Goal: Task Accomplishment & Management: Manage account settings

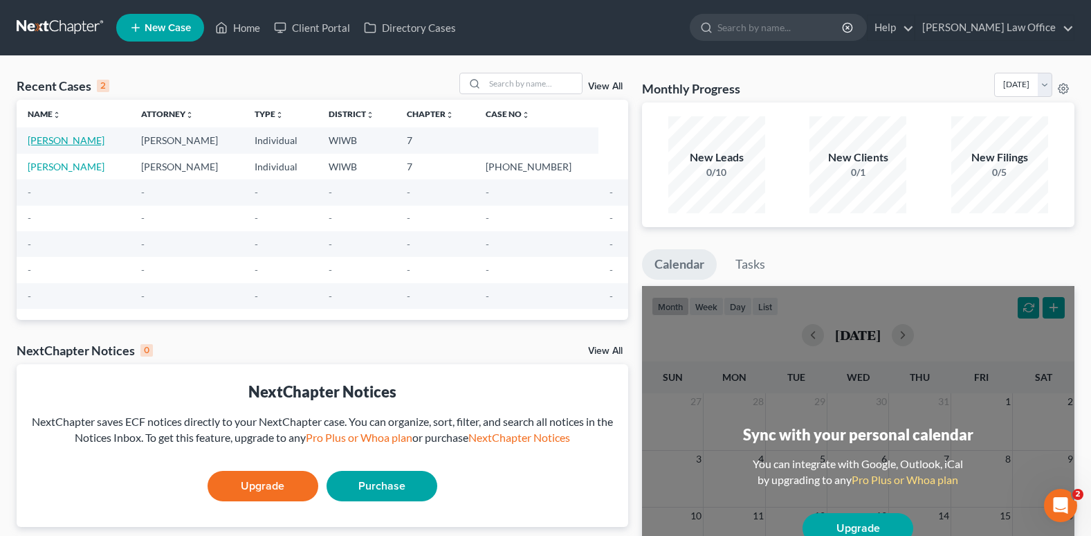
click at [77, 138] on link "[PERSON_NAME]" at bounding box center [66, 140] width 77 height 12
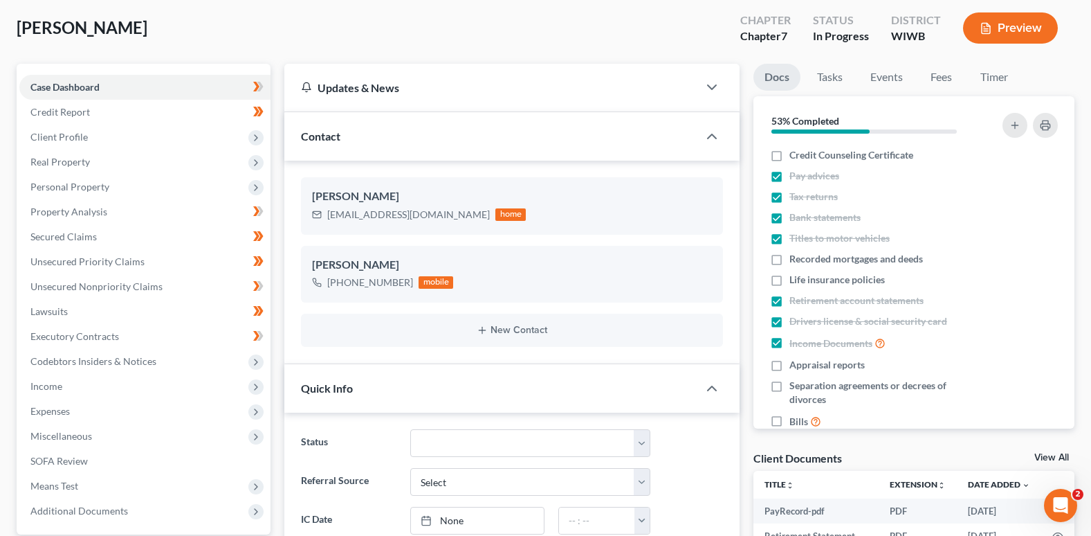
scroll to position [138, 0]
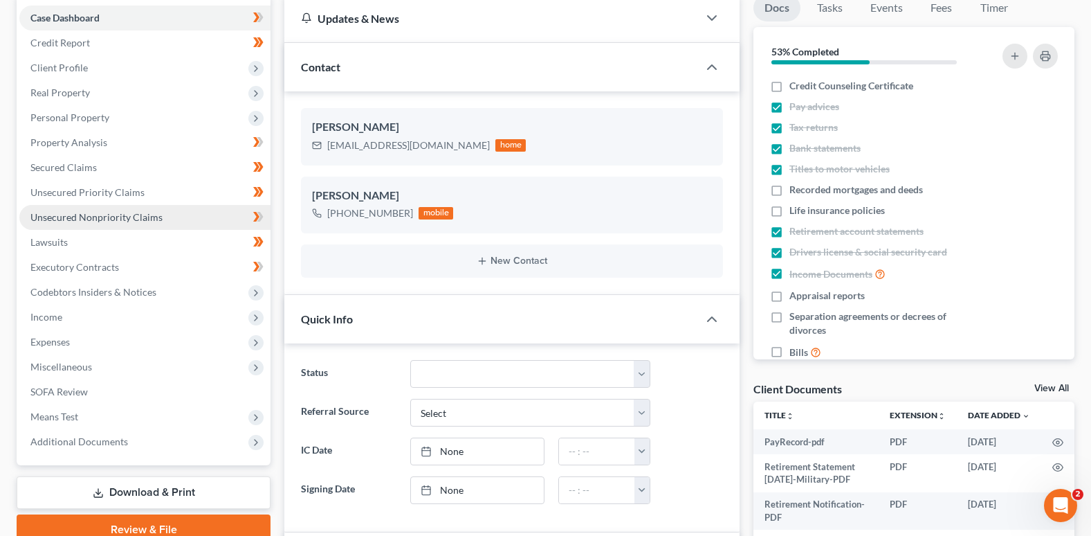
click at [132, 216] on span "Unsecured Nonpriority Claims" at bounding box center [96, 217] width 132 height 12
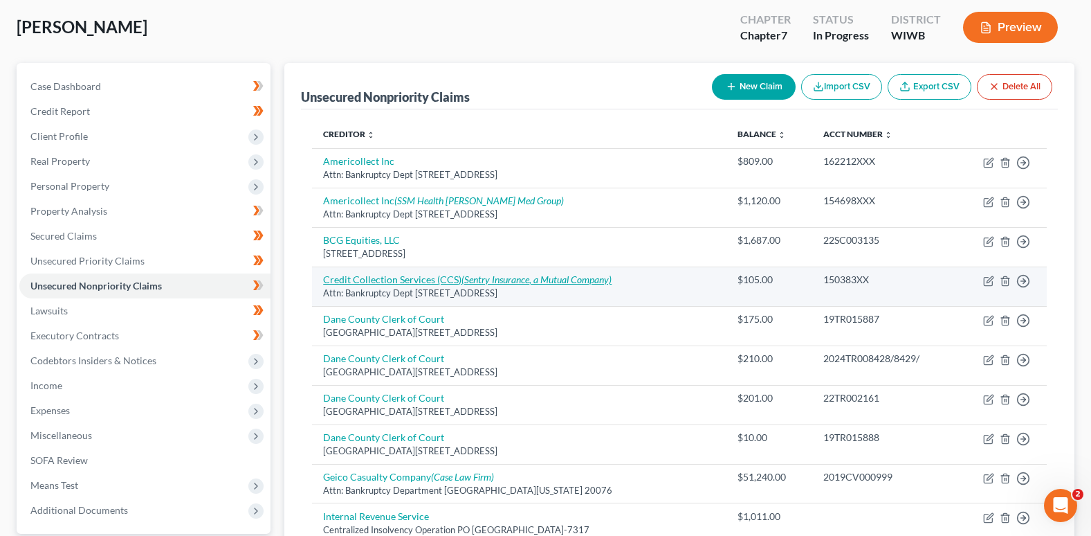
scroll to position [208, 0]
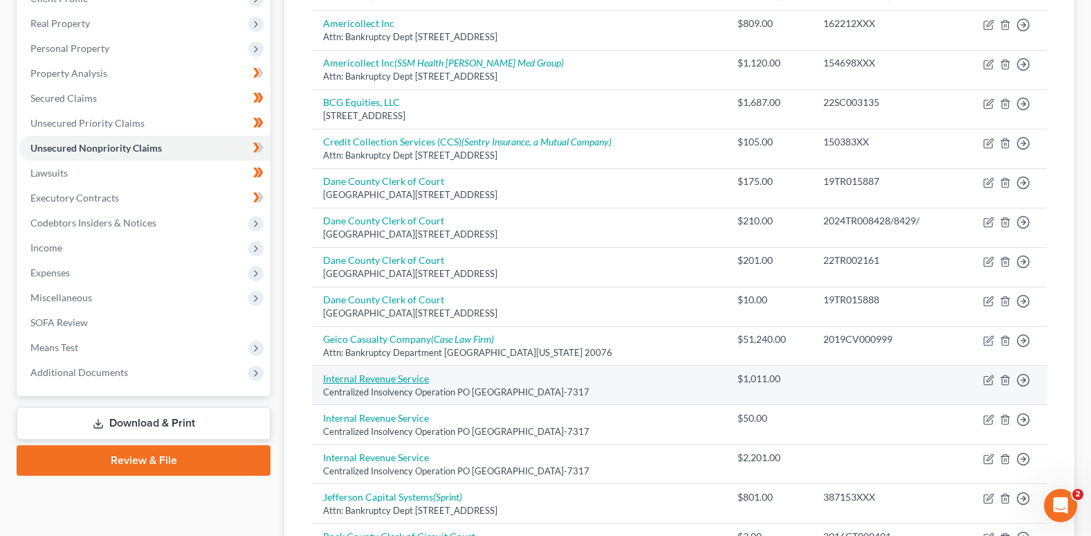
click at [383, 376] on link "Internal Revenue Service" at bounding box center [376, 378] width 106 height 12
select select "39"
select select "7"
select select "0"
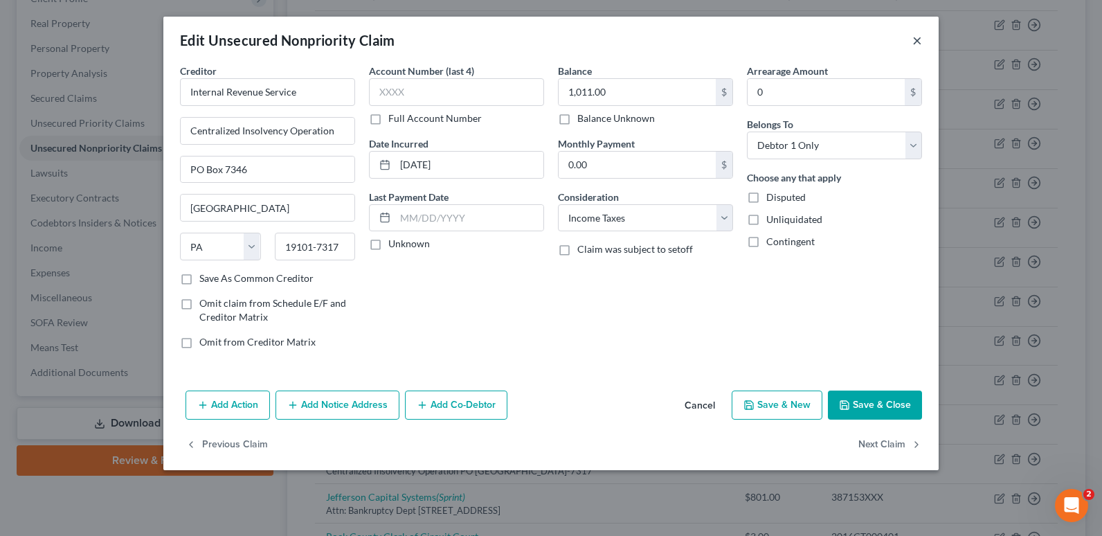
click at [914, 37] on button "×" at bounding box center [917, 40] width 10 height 17
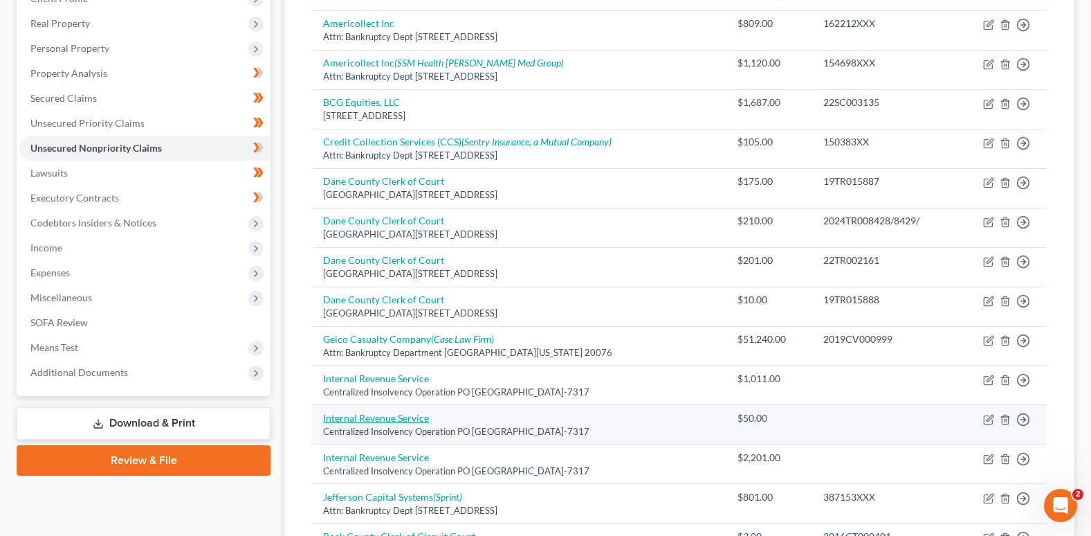
click at [397, 423] on link "Internal Revenue Service" at bounding box center [376, 418] width 106 height 12
select select "39"
select select "7"
select select "0"
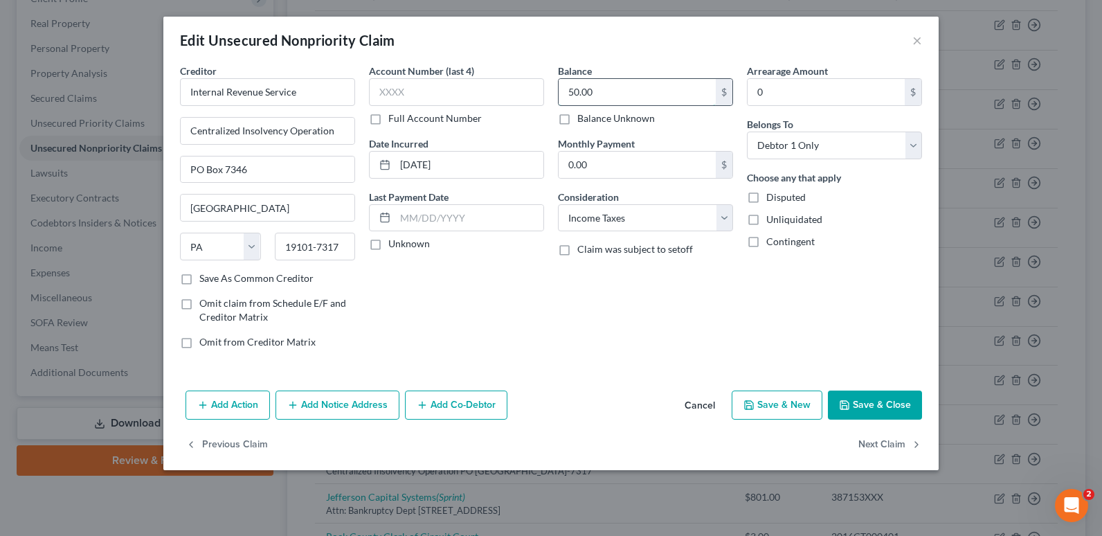
click at [576, 90] on input "50.00" at bounding box center [637, 92] width 157 height 26
click at [579, 89] on input "50.00" at bounding box center [637, 92] width 157 height 26
type input "0"
type input "49.96"
click at [878, 403] on button "Save & Close" at bounding box center [875, 404] width 94 height 29
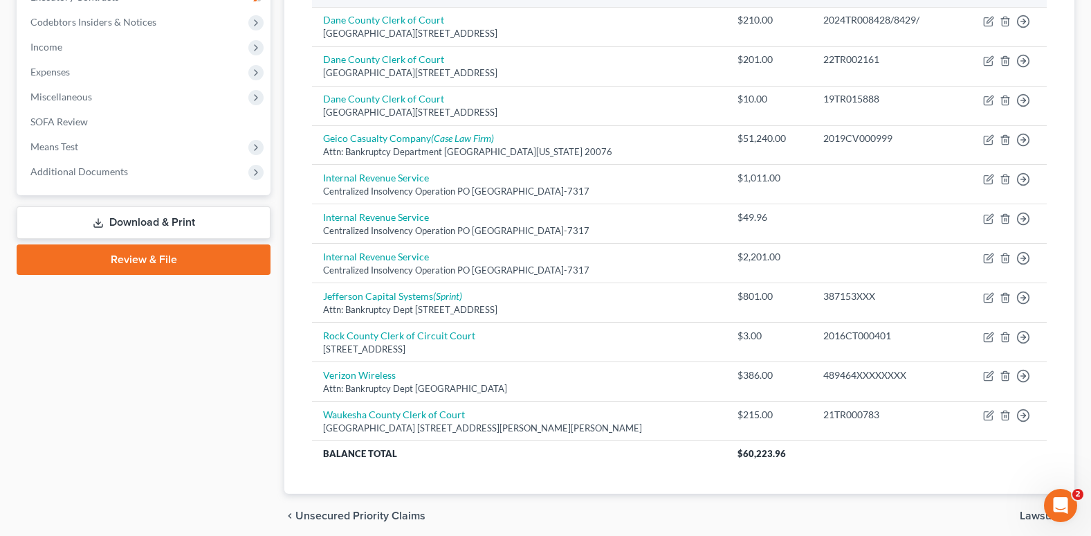
scroll to position [415, 0]
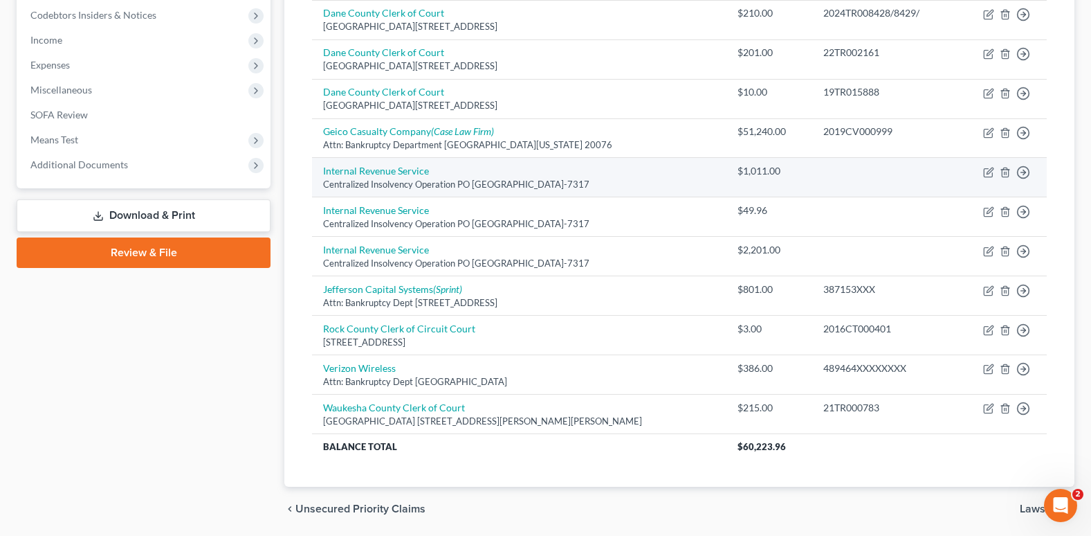
click at [738, 175] on div "$1,011.00" at bounding box center [770, 171] width 64 height 14
click at [488, 183] on div "Centralized Insolvency Operation PO [GEOGRAPHIC_DATA]-7317" at bounding box center [519, 184] width 392 height 13
click at [738, 170] on div "$1,011.00" at bounding box center [770, 171] width 64 height 14
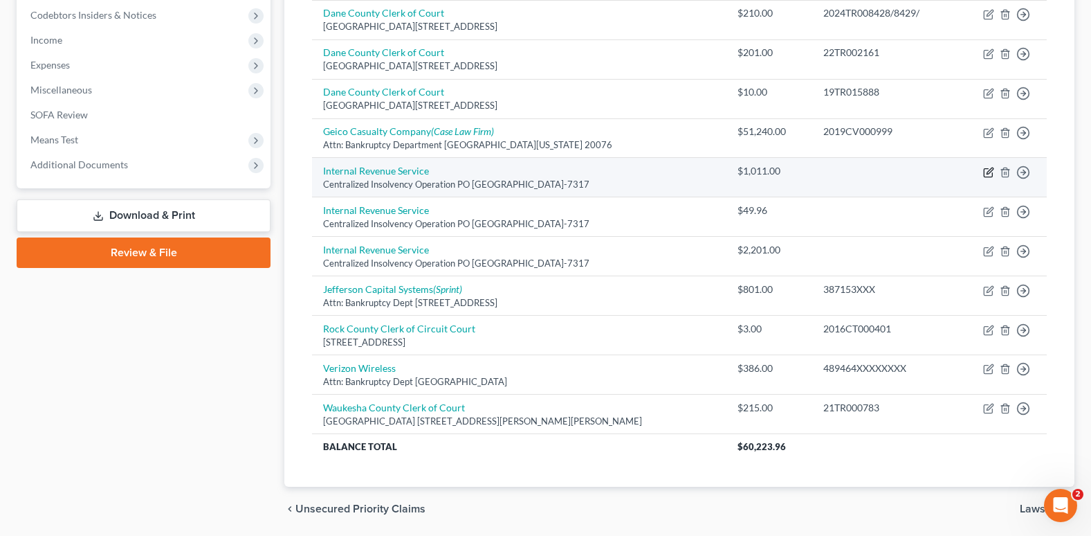
click at [989, 170] on icon "button" at bounding box center [990, 170] width 6 height 6
select select "39"
select select "7"
select select "0"
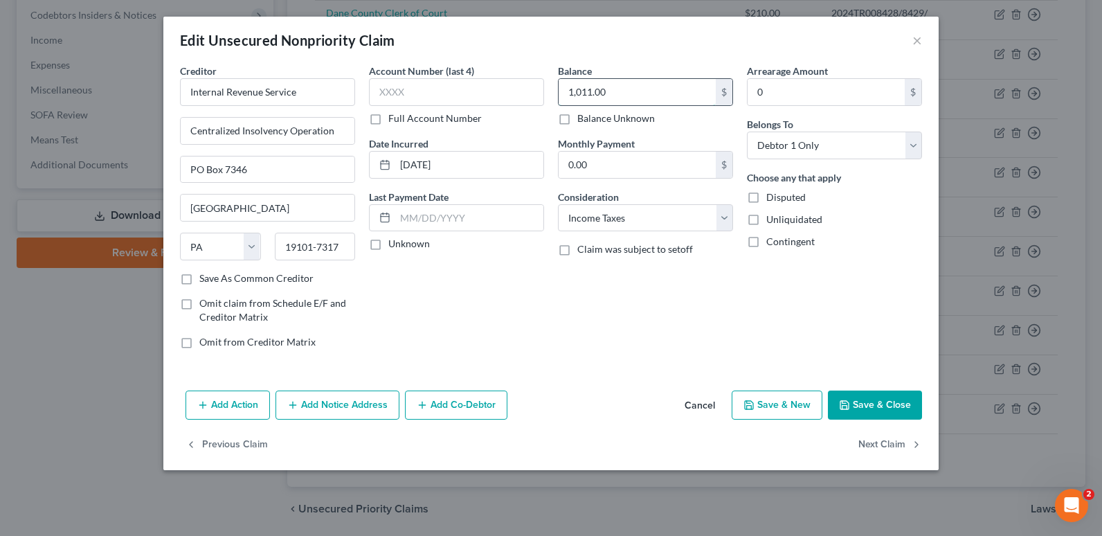
click at [589, 91] on input "1,011.00" at bounding box center [637, 92] width 157 height 26
drag, startPoint x: 591, startPoint y: 93, endPoint x: 600, endPoint y: 95, distance: 9.2
click at [592, 93] on input "1,011.00" at bounding box center [637, 92] width 157 height 26
click at [589, 91] on input "1,011.00" at bounding box center [637, 92] width 157 height 26
click at [597, 92] on body "Home New Case Client Portal Directory Cases [PERSON_NAME] Law Office [EMAIL_ADD…" at bounding box center [551, 84] width 1102 height 999
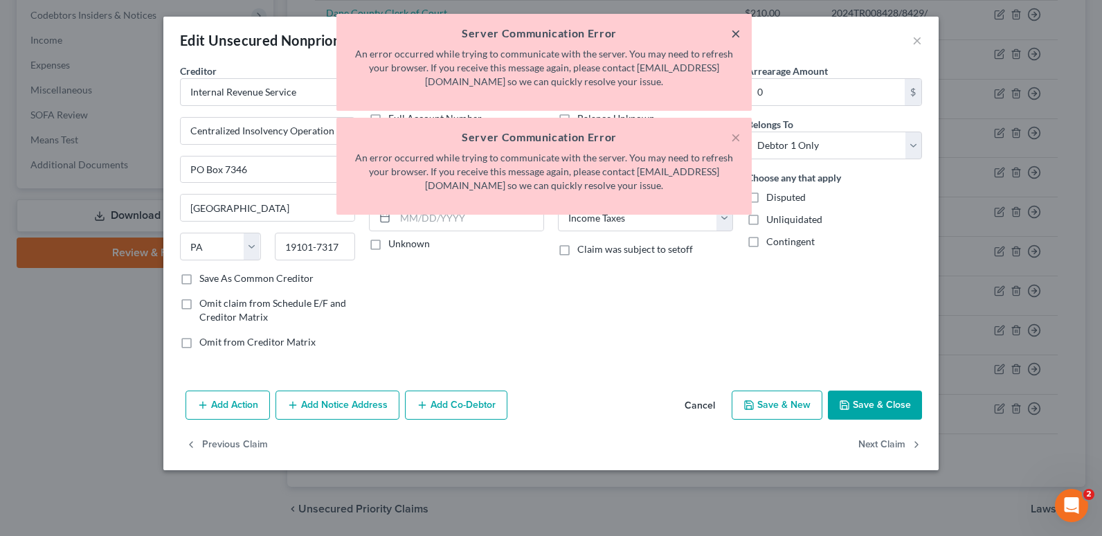
click at [734, 32] on button "×" at bounding box center [736, 33] width 10 height 17
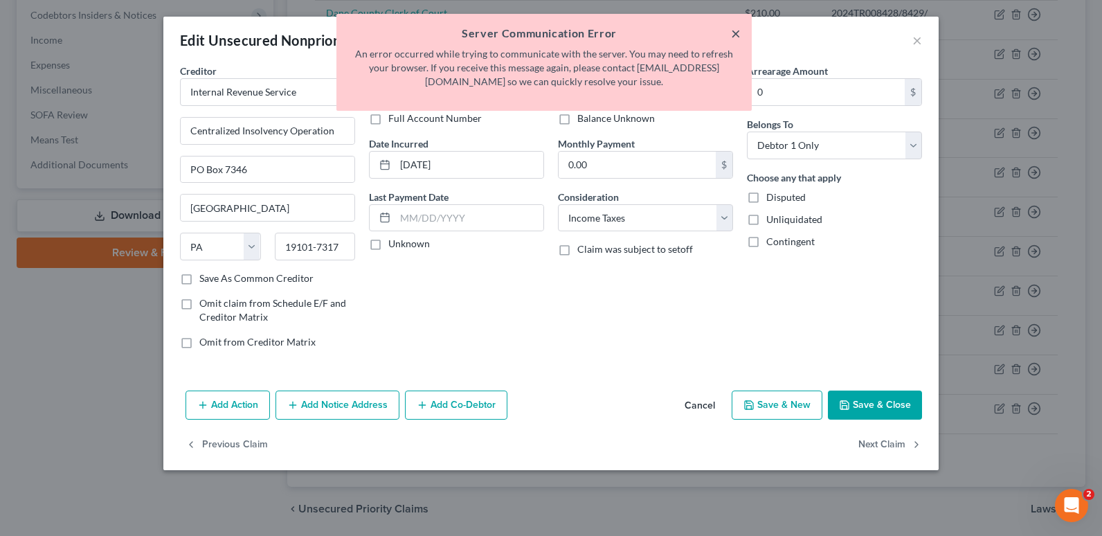
click at [734, 30] on button "×" at bounding box center [736, 33] width 10 height 17
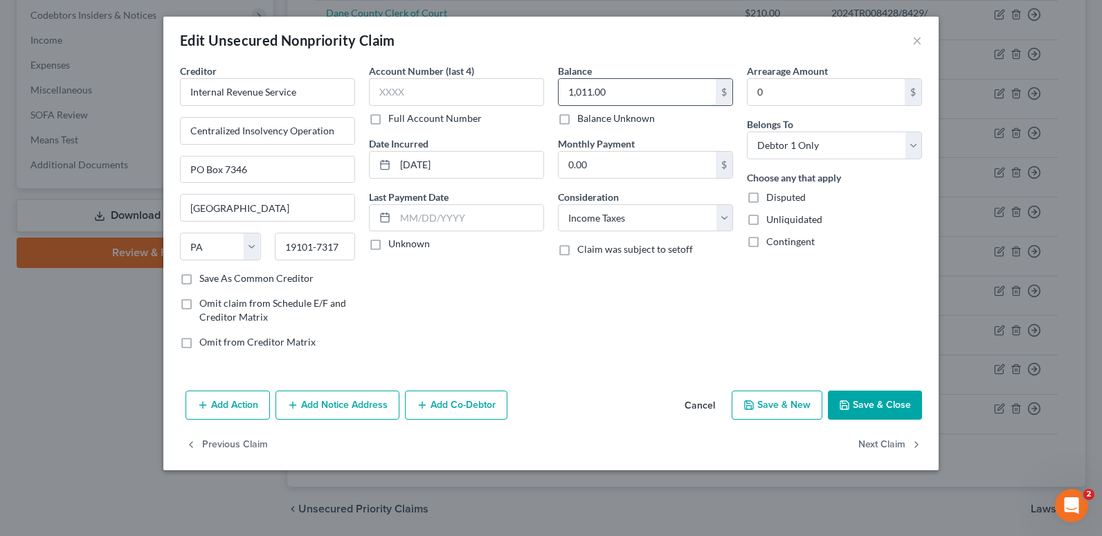
click at [614, 91] on input "1,011.00" at bounding box center [637, 92] width 157 height 26
click at [620, 91] on input "1,011.00" at bounding box center [637, 92] width 157 height 26
drag, startPoint x: 587, startPoint y: 92, endPoint x: 599, endPoint y: 91, distance: 11.8
click at [592, 92] on input "1,011.00" at bounding box center [637, 92] width 157 height 26
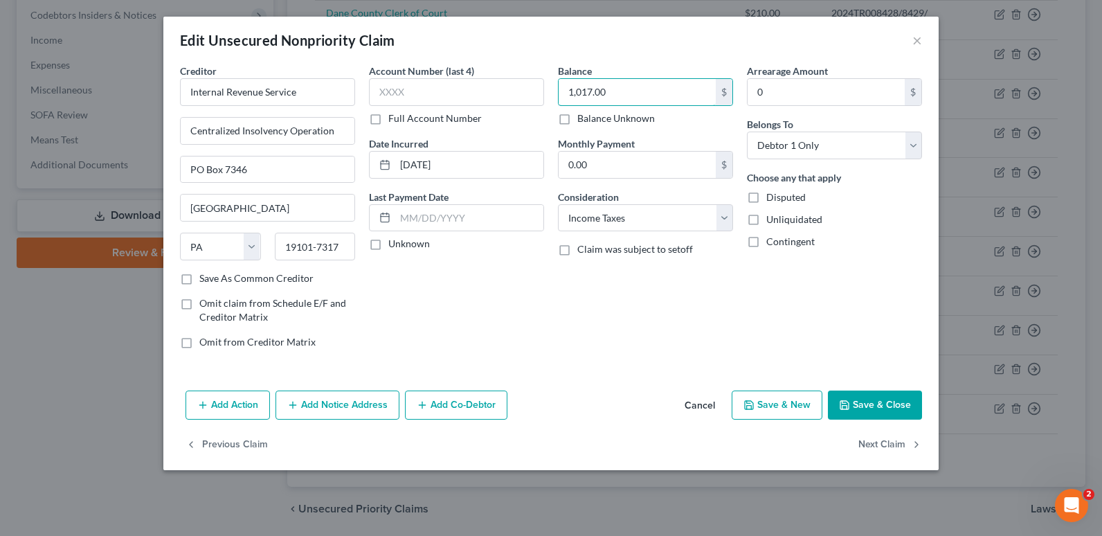
type input "1,017.00"
click at [871, 401] on button "Save & Close" at bounding box center [875, 404] width 94 height 29
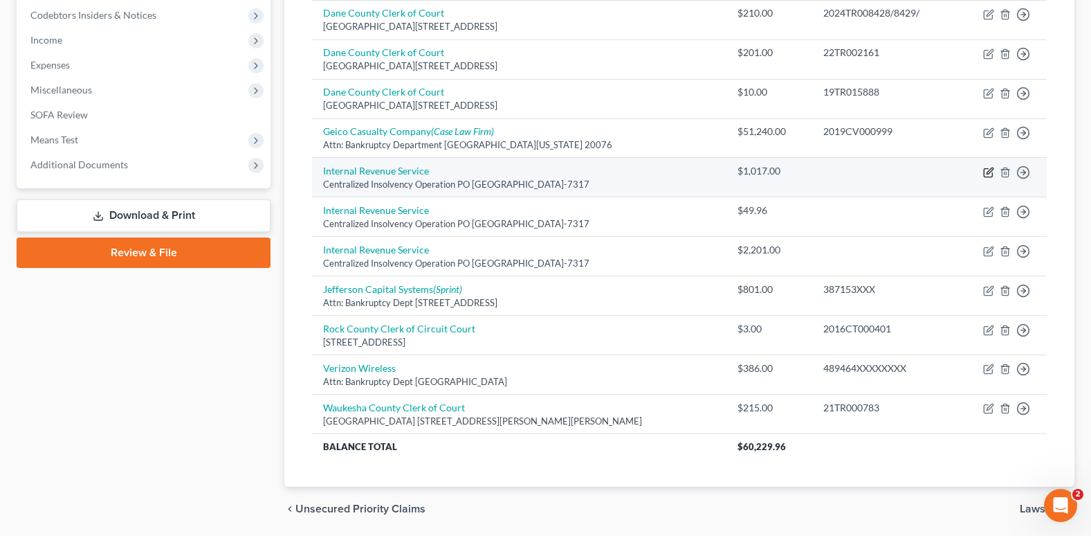
click at [988, 170] on icon "button" at bounding box center [988, 172] width 11 height 11
select select "39"
select select "7"
select select "0"
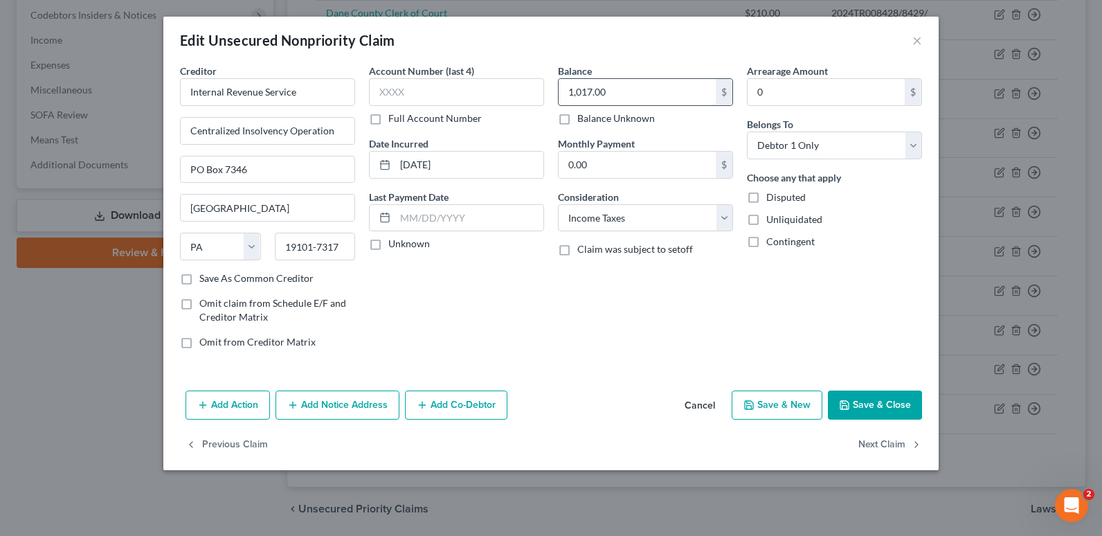
click at [592, 92] on input "1,017.00" at bounding box center [637, 92] width 157 height 26
click at [592, 91] on input "1,017.00" at bounding box center [637, 92] width 157 height 26
click at [590, 91] on input "1,017.00" at bounding box center [637, 92] width 157 height 26
click at [599, 89] on input "1,011.00" at bounding box center [637, 92] width 157 height 26
type input "1,011.17"
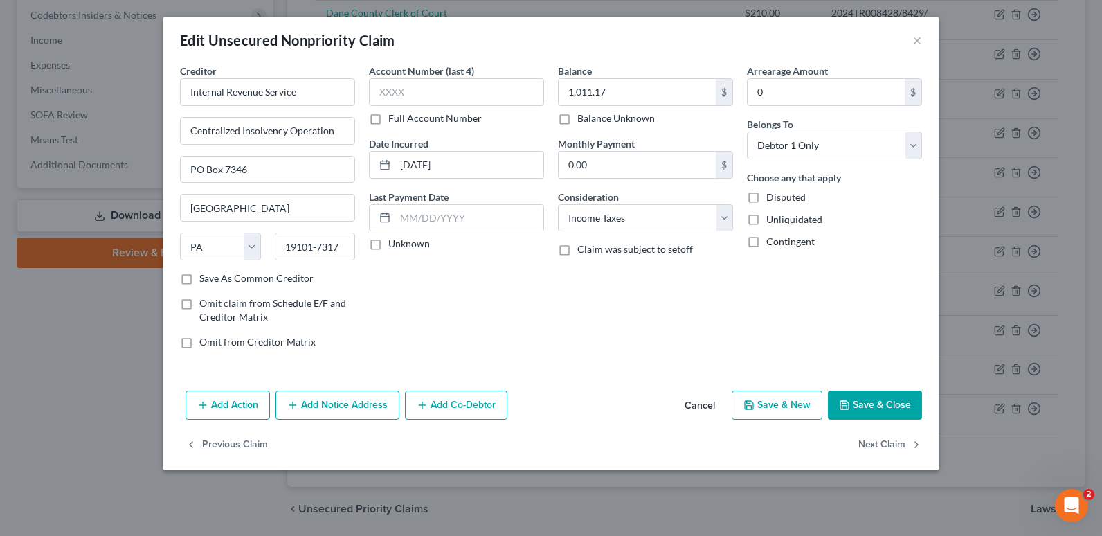
click at [862, 403] on button "Save & Close" at bounding box center [875, 404] width 94 height 29
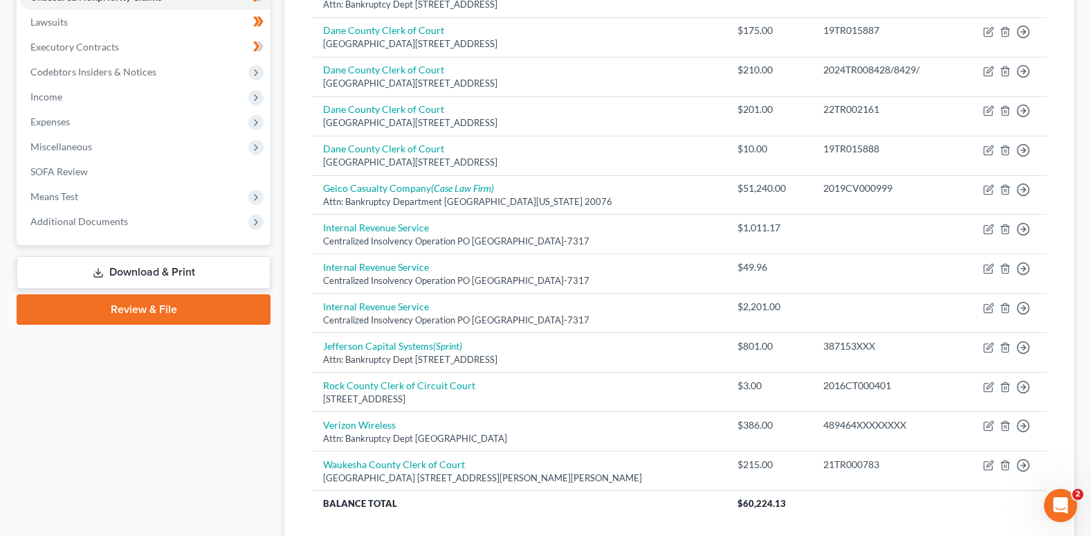
scroll to position [186, 0]
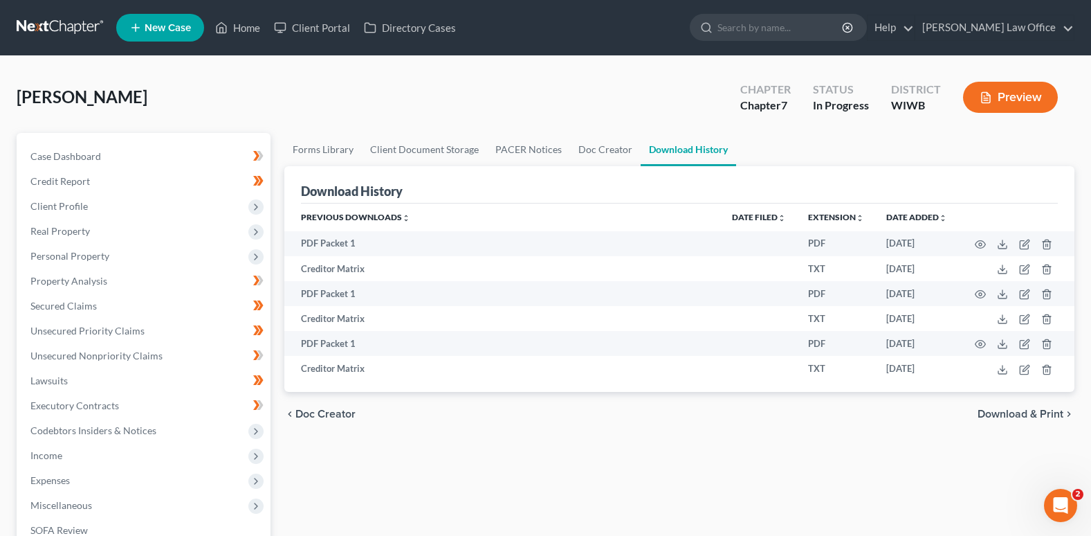
click at [1013, 94] on button "Preview" at bounding box center [1010, 97] width 95 height 31
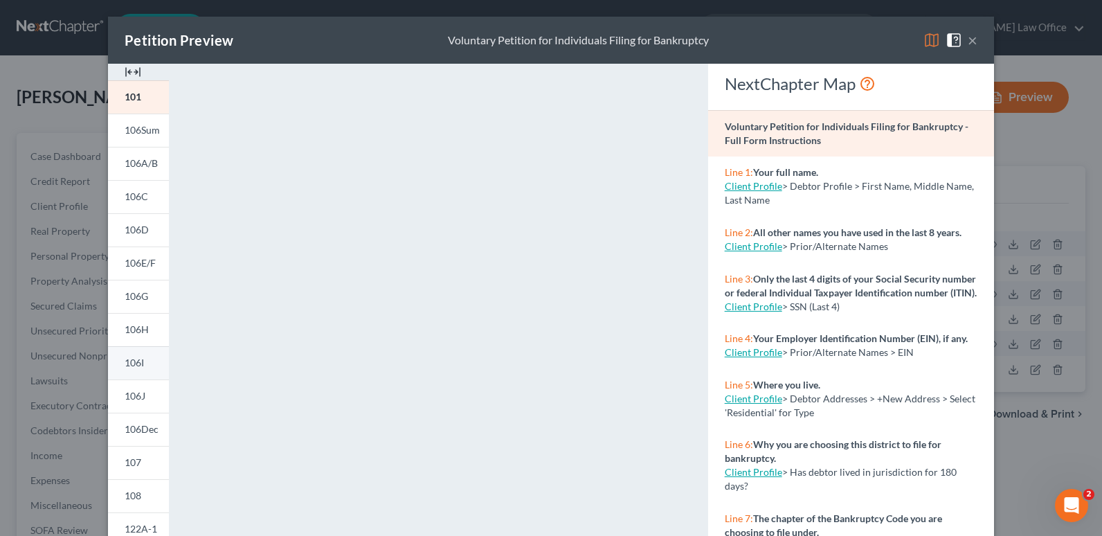
click at [137, 356] on link "106I" at bounding box center [138, 362] width 61 height 33
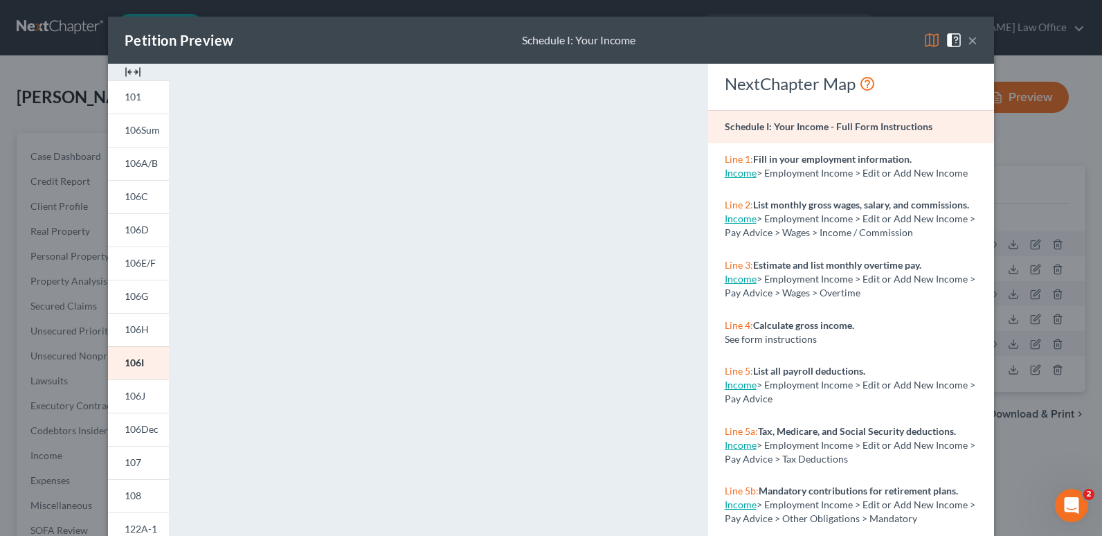
click at [968, 38] on button "×" at bounding box center [973, 40] width 10 height 17
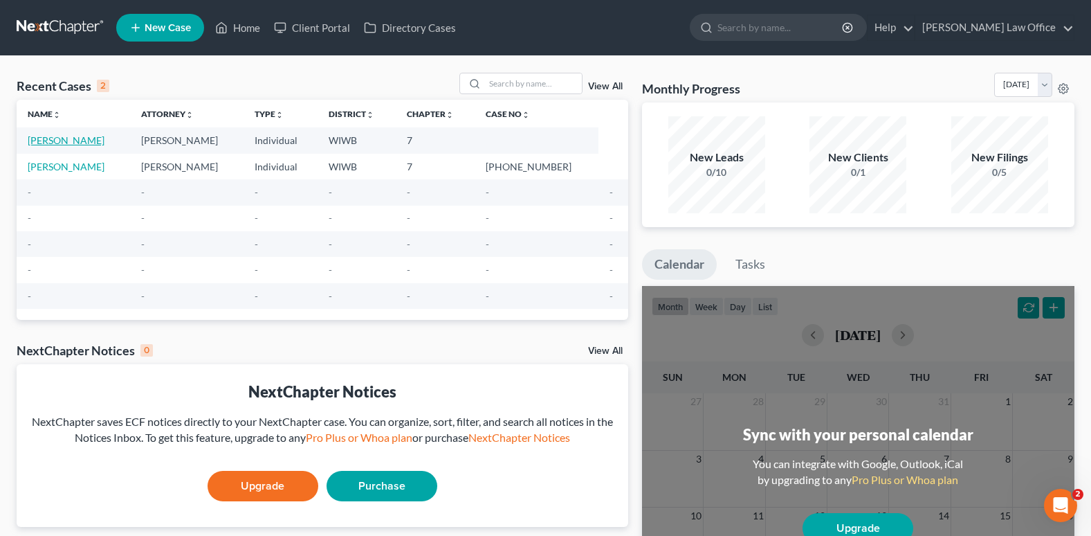
click at [81, 137] on link "[PERSON_NAME]" at bounding box center [66, 140] width 77 height 12
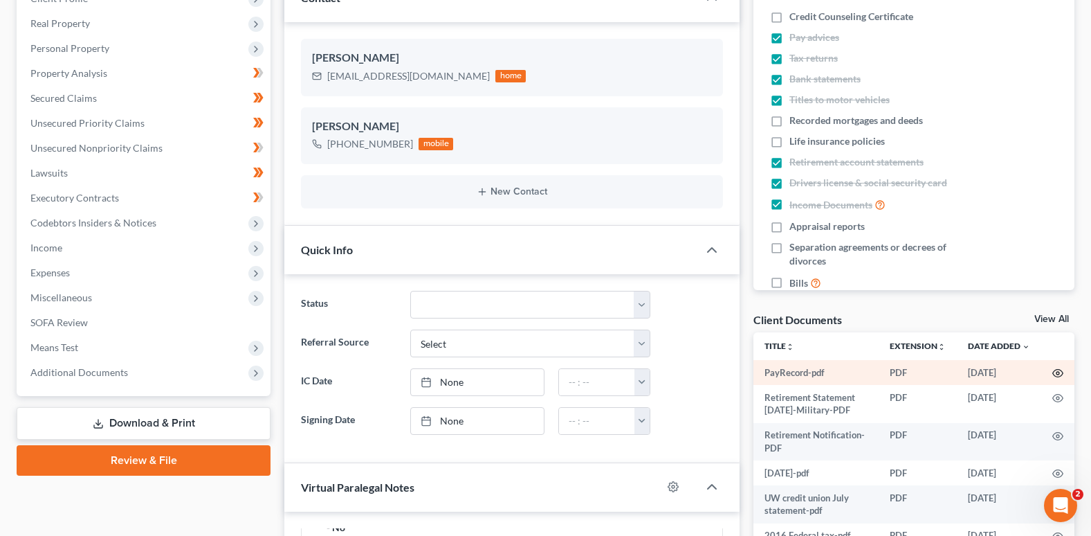
click at [1053, 370] on icon "button" at bounding box center [1058, 373] width 11 height 11
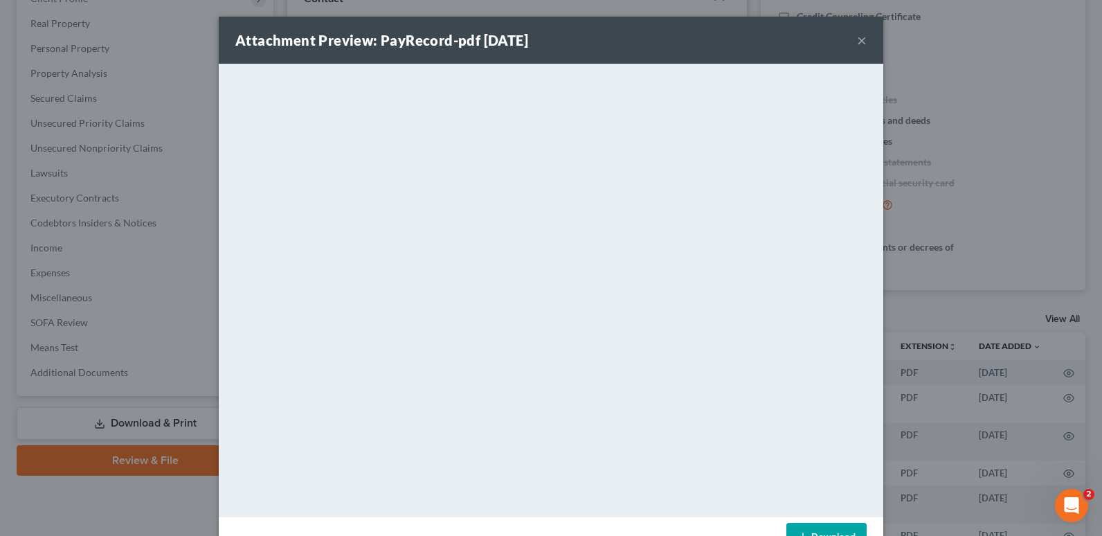
click at [857, 36] on button "×" at bounding box center [862, 40] width 10 height 17
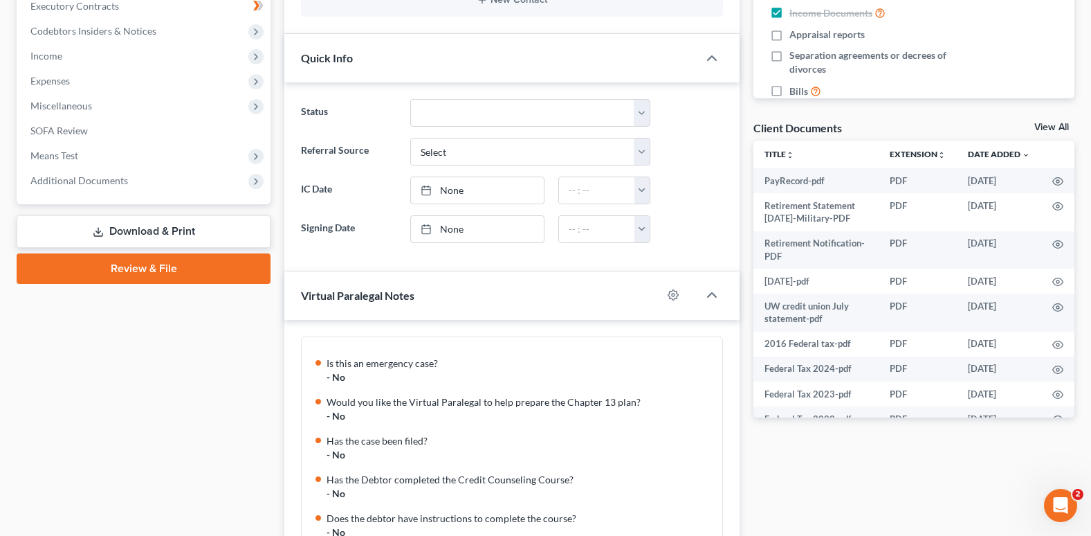
scroll to position [415, 0]
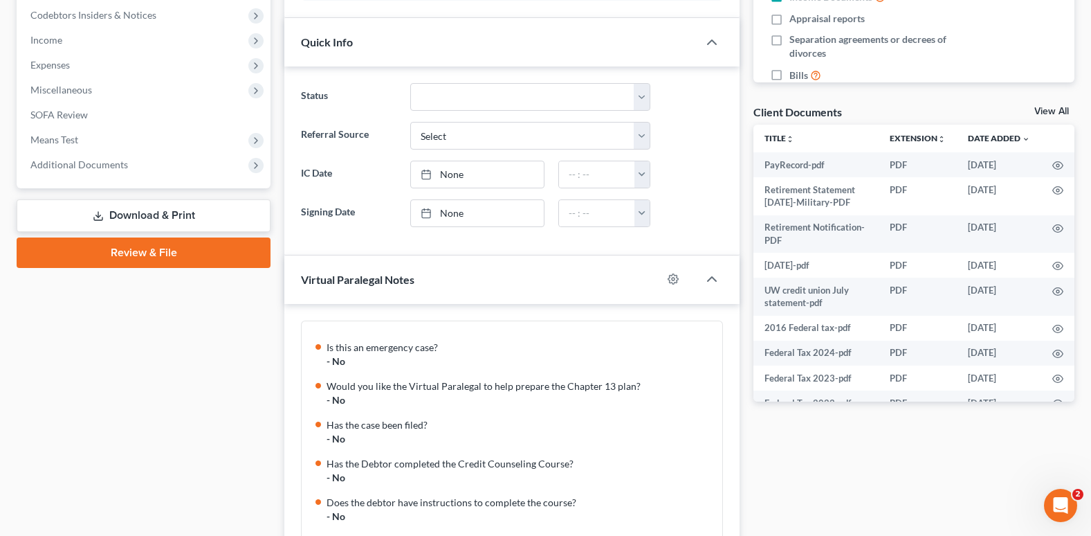
click at [164, 212] on link "Download & Print" at bounding box center [144, 215] width 254 height 33
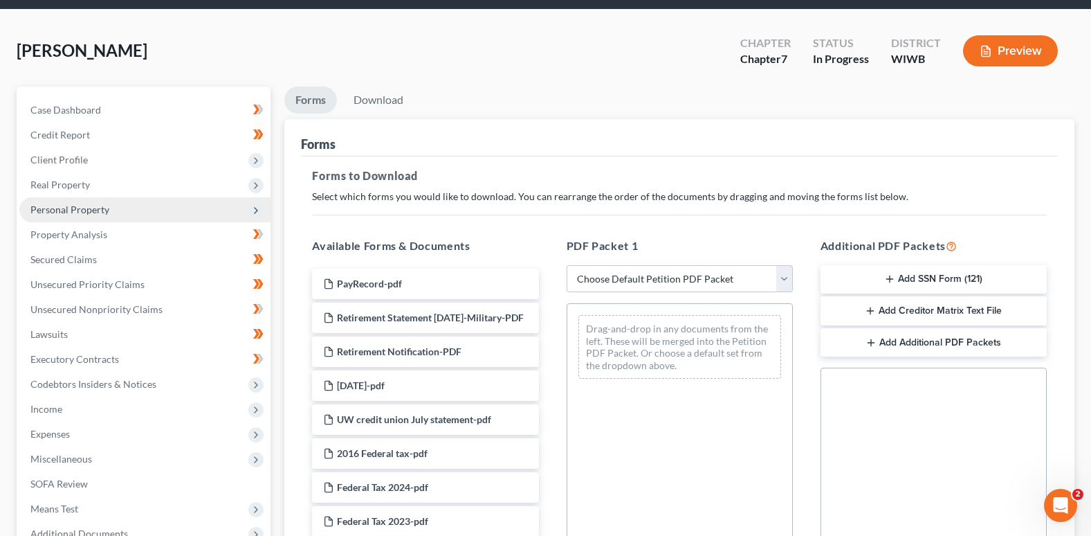
scroll to position [138, 0]
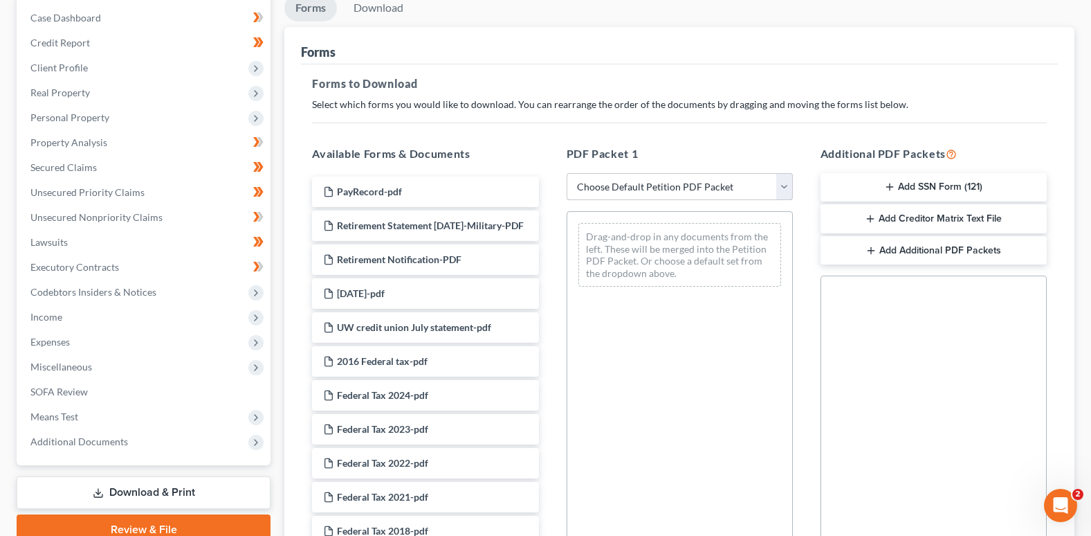
click at [783, 181] on select "Choose Default Petition PDF Packet Complete Bankruptcy Petition (all forms and …" at bounding box center [680, 187] width 226 height 28
click at [775, 134] on div "PDF Packet 1 Choose Default Petition PDF Packet Complete Bankruptcy Petition (a…" at bounding box center [680, 368] width 254 height 469
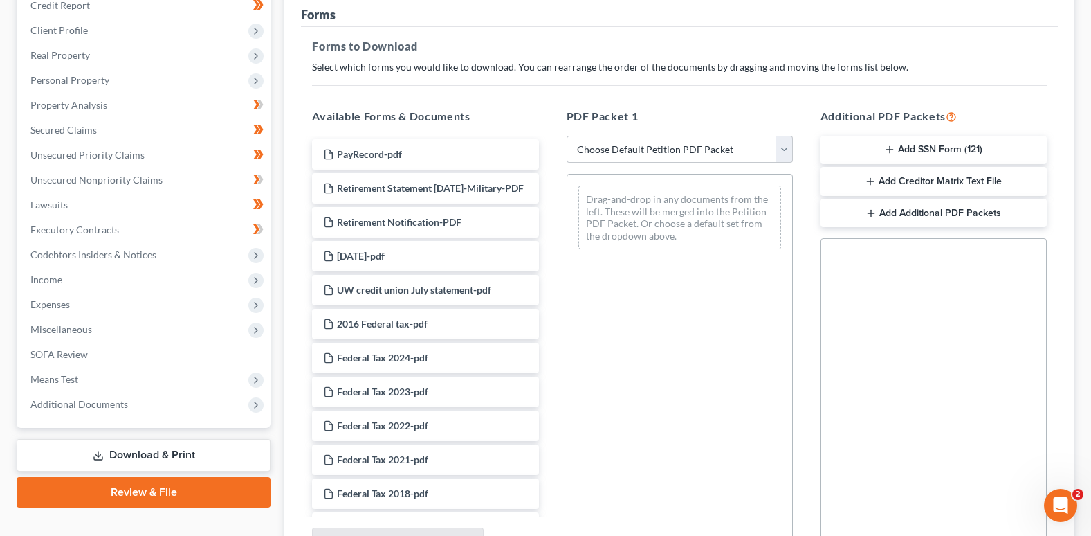
scroll to position [208, 0]
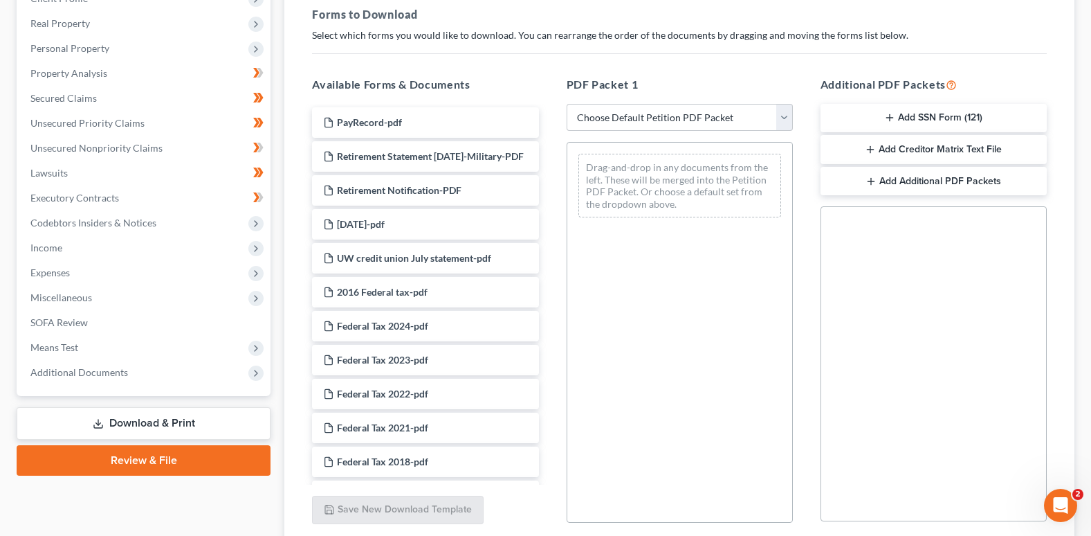
click at [909, 113] on button "Add SSN Form (121)" at bounding box center [934, 118] width 226 height 29
